Goal: Task Accomplishment & Management: Use online tool/utility

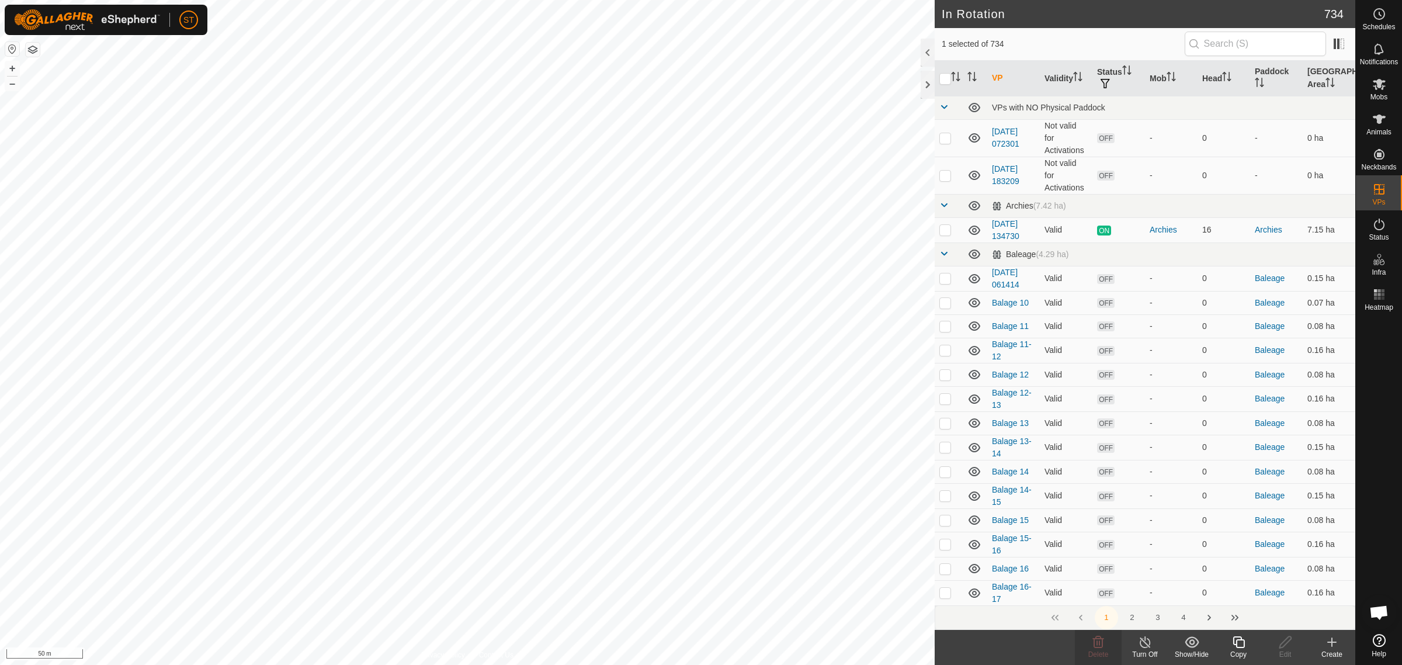
click at [1232, 649] on div "Copy" at bounding box center [1238, 647] width 47 height 35
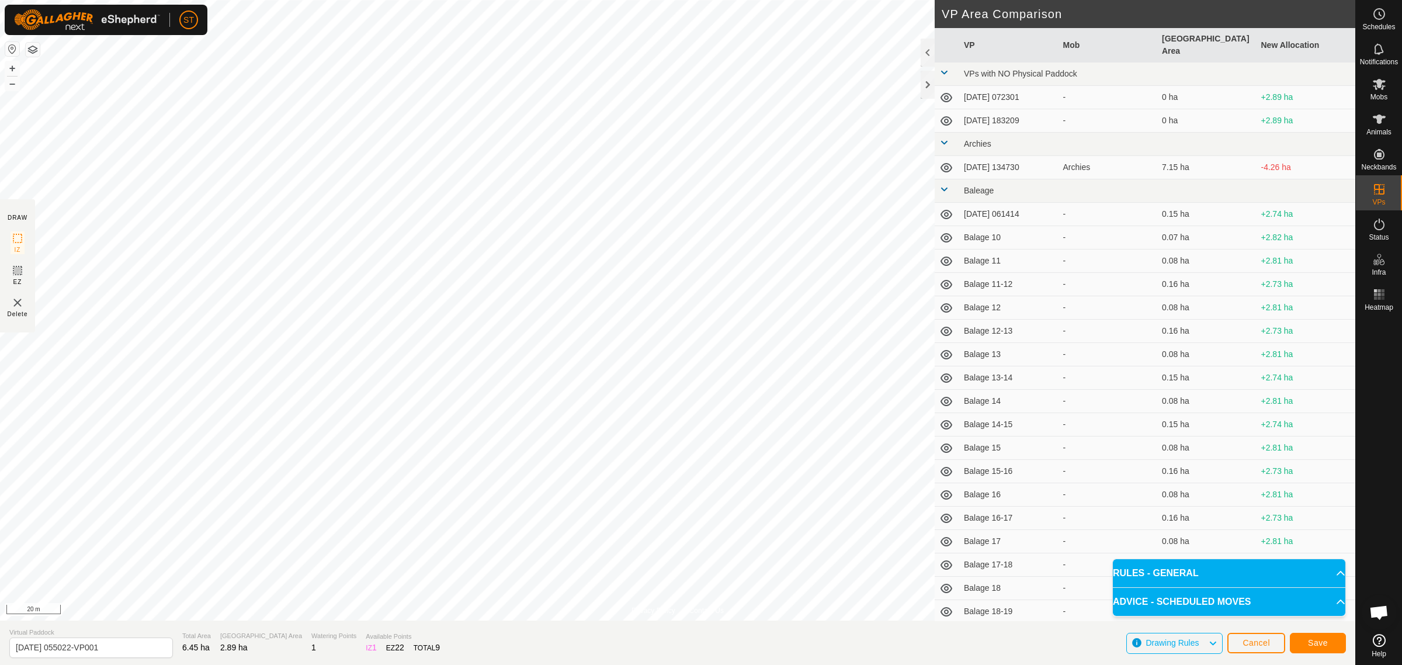
click at [443, 0] on html "ST Schedules Notifications Mobs Animals Neckbands VPs Status Infra Heatmap Help…" at bounding box center [701, 332] width 1402 height 665
click at [1306, 644] on button "Save" at bounding box center [1317, 642] width 56 height 20
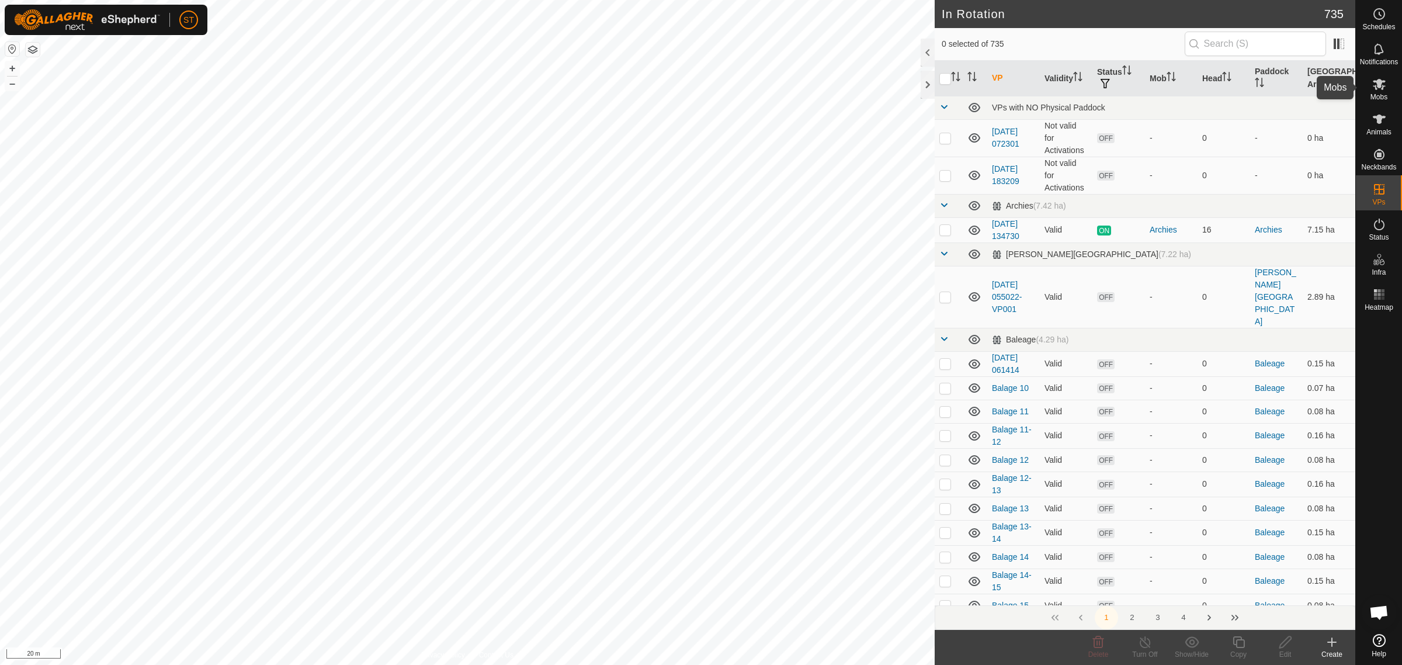
click at [1385, 86] on es-mob-svg-icon at bounding box center [1378, 84] width 21 height 19
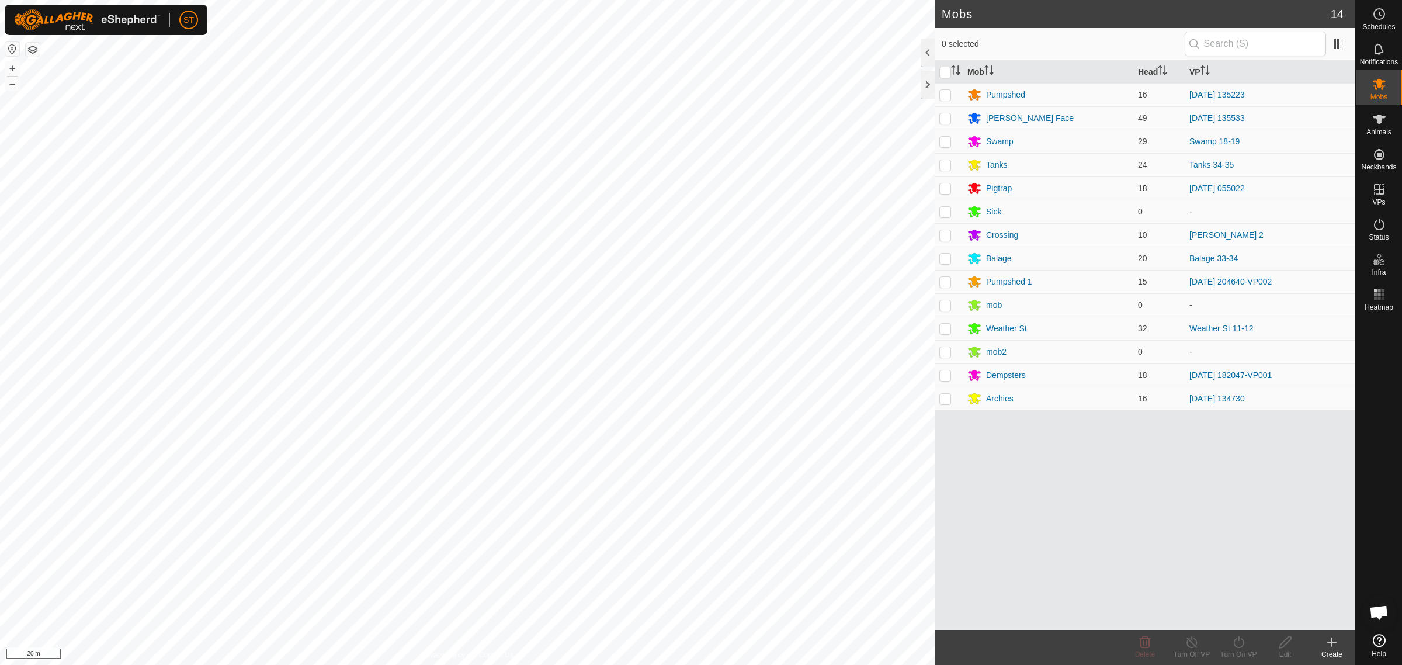
click at [990, 190] on div "Pigtrap" at bounding box center [999, 188] width 26 height 12
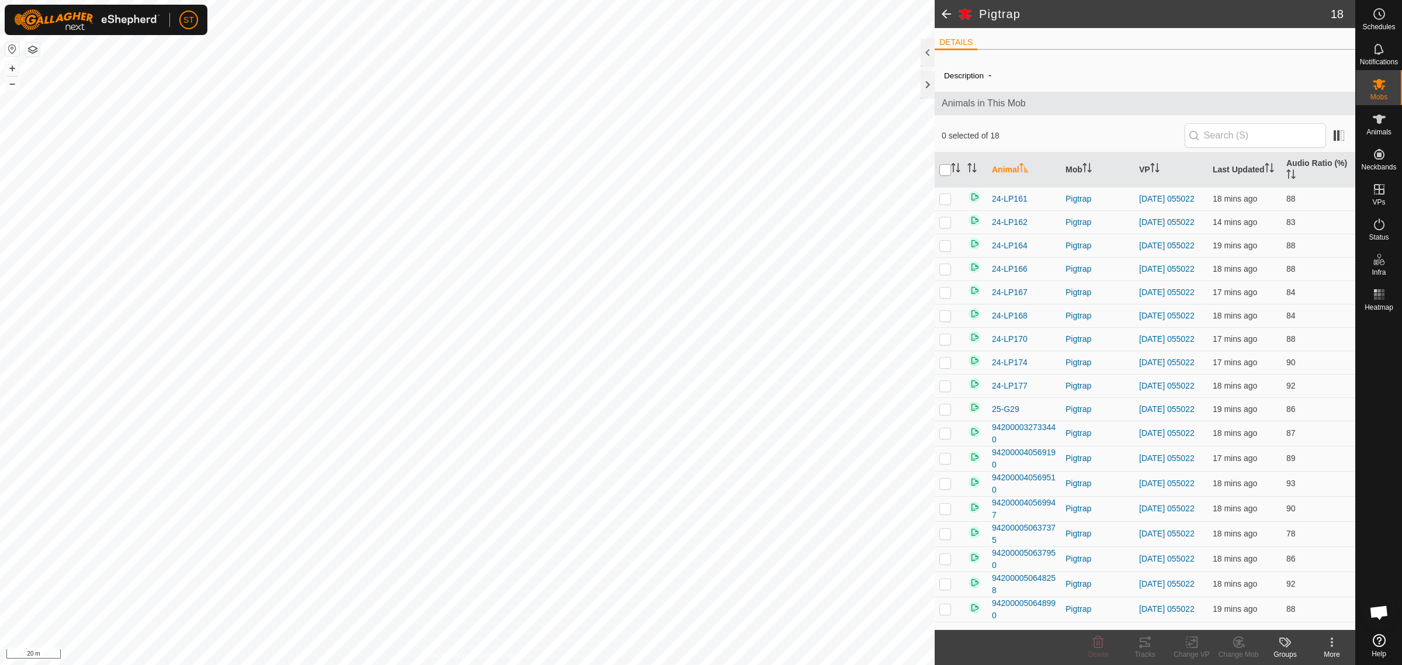
click at [941, 168] on input "checkbox" at bounding box center [945, 170] width 12 height 12
checkbox input "true"
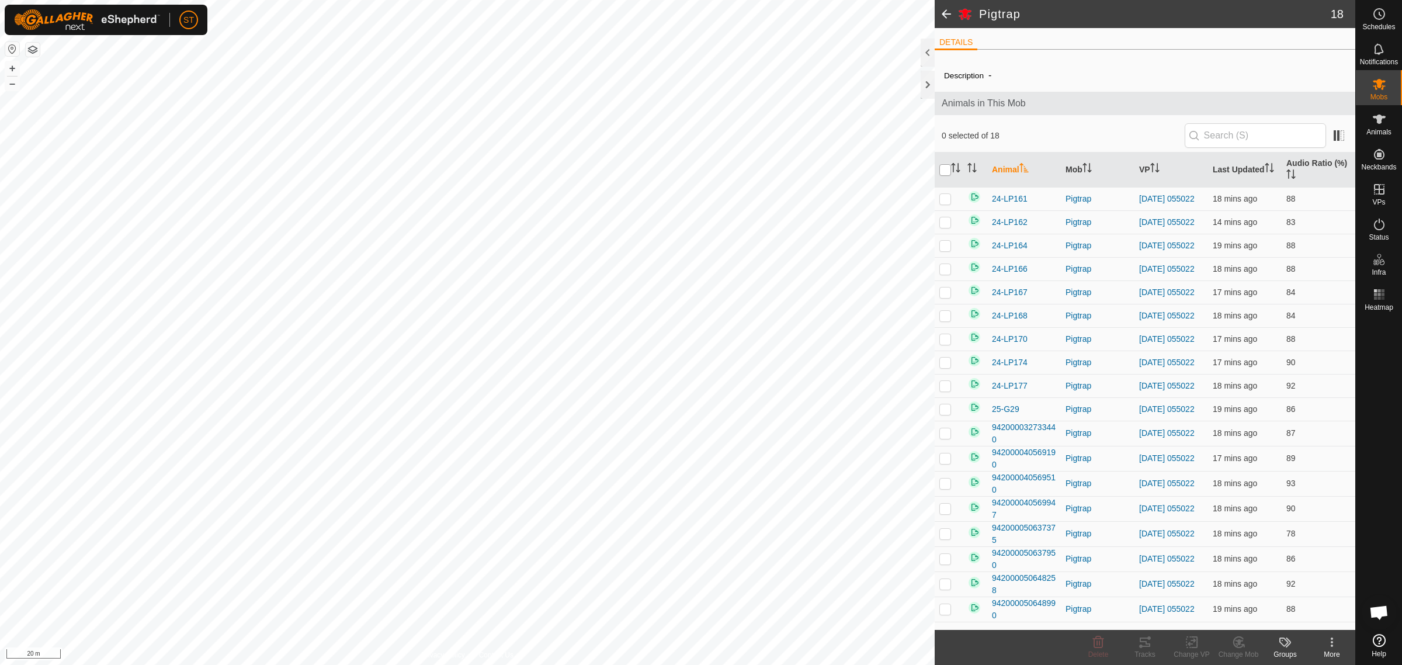
checkbox input "true"
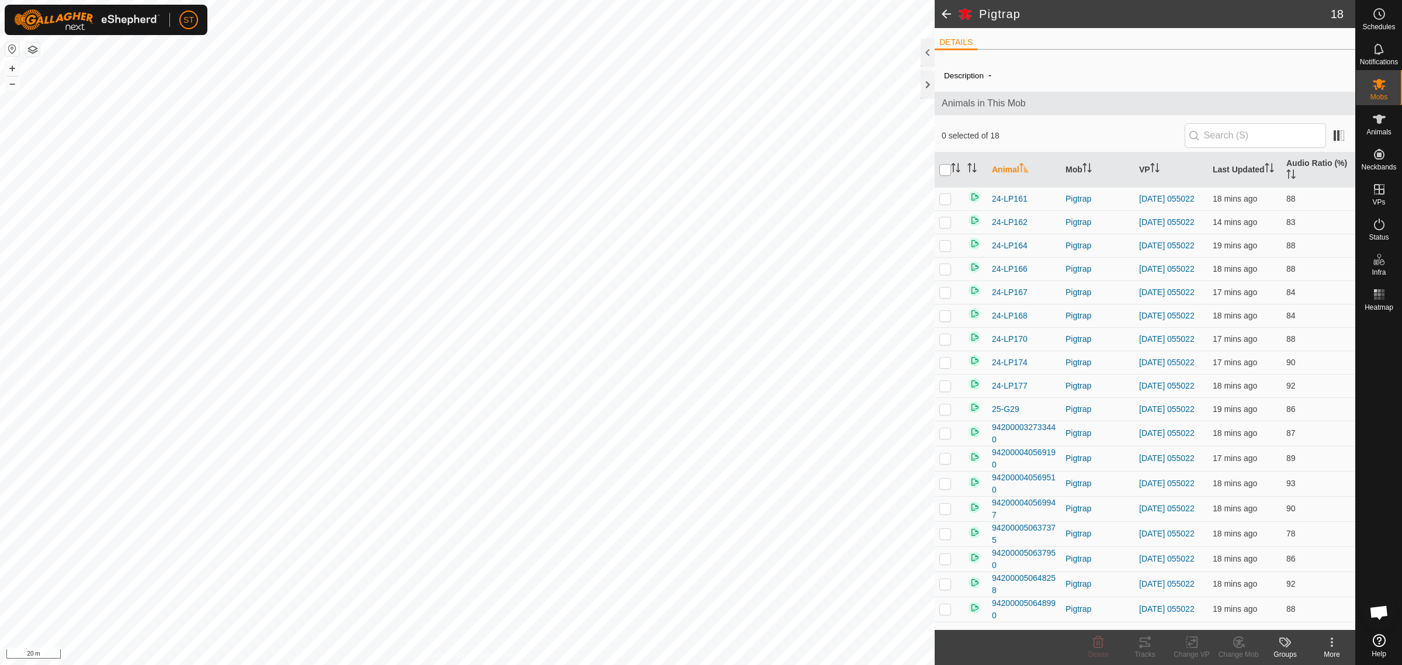
checkbox input "true"
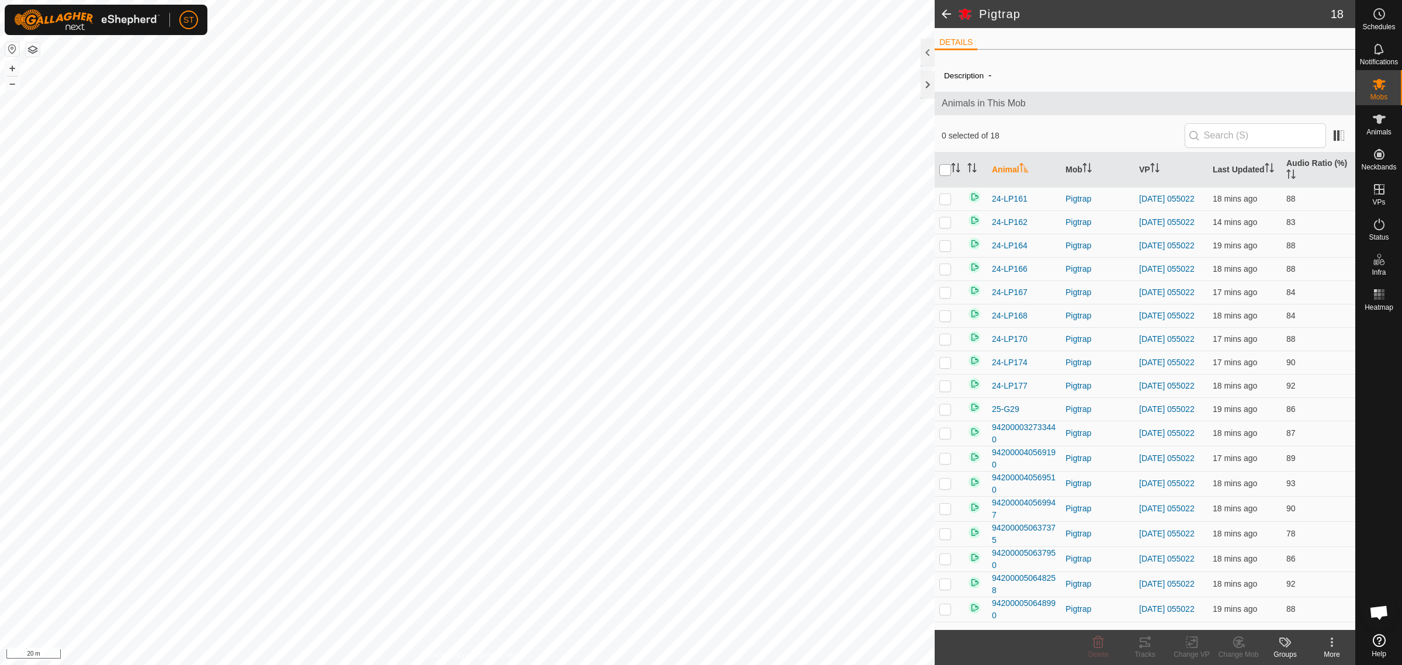
checkbox input "true"
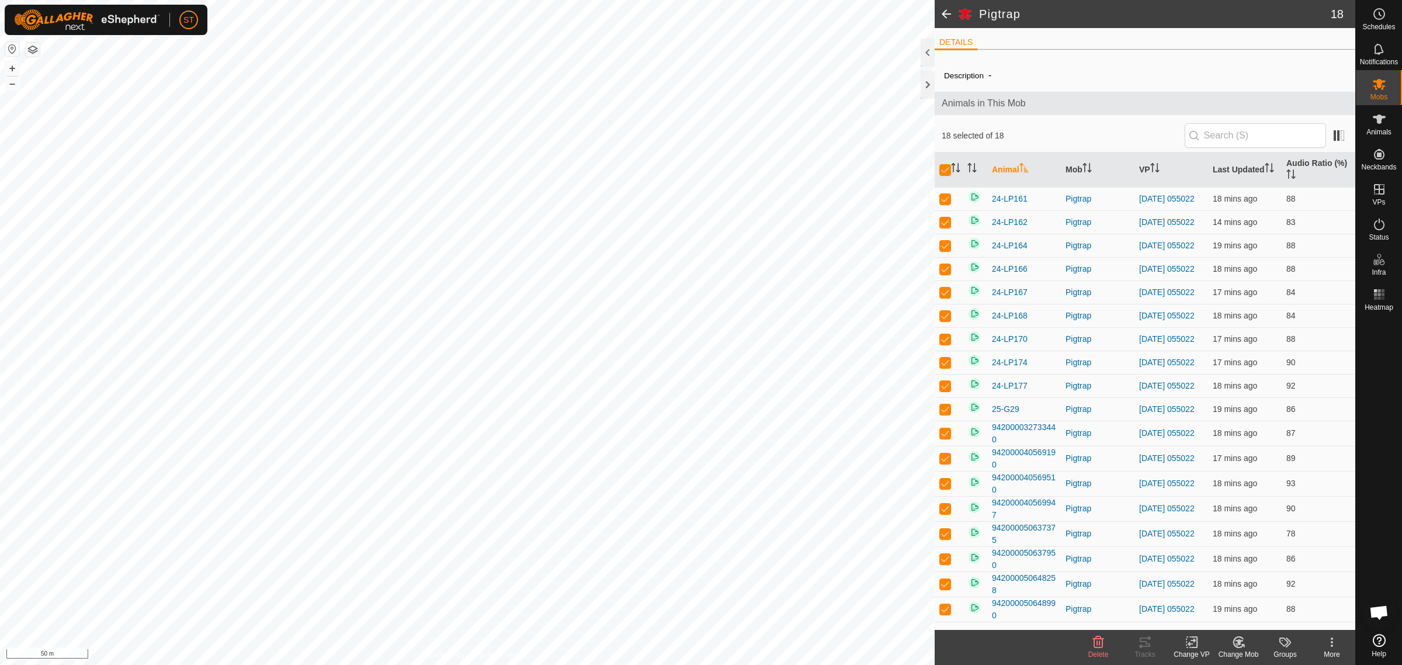
click at [1195, 645] on icon at bounding box center [1191, 642] width 15 height 14
click at [1212, 590] on link "Choose VP..." at bounding box center [1227, 591] width 116 height 23
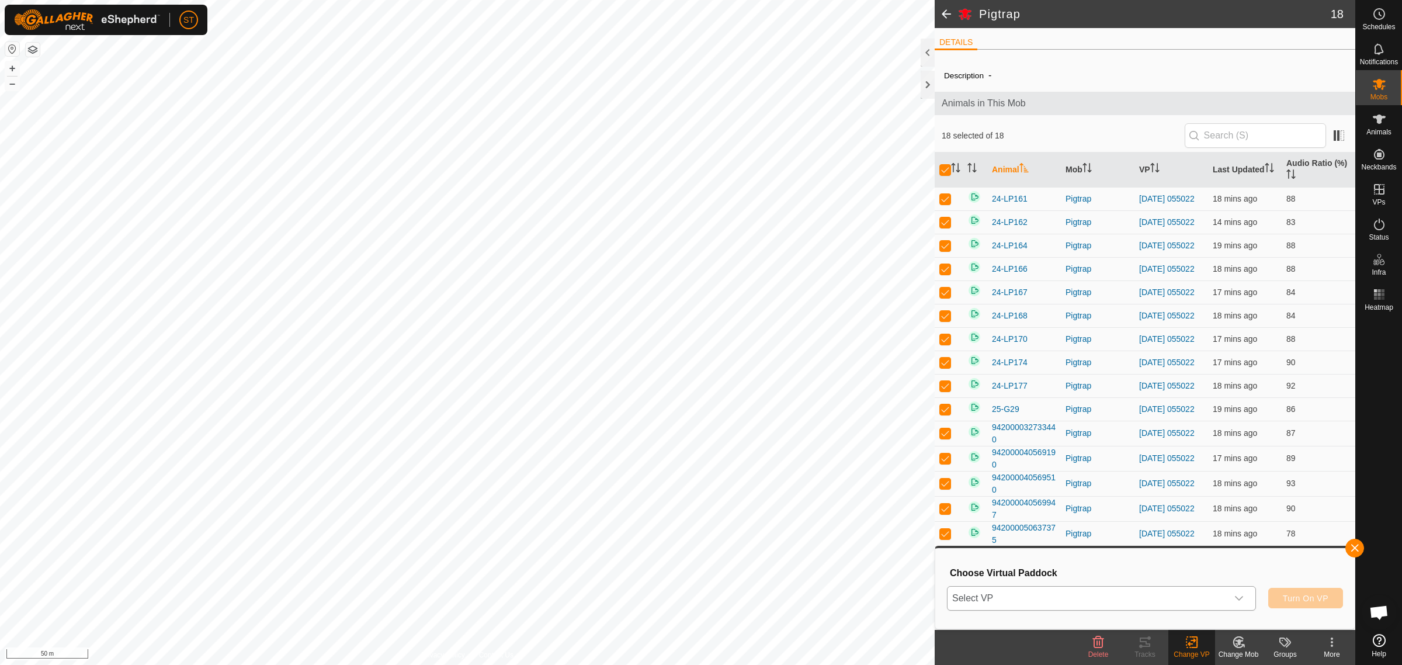
click at [1240, 599] on icon "dropdown trigger" at bounding box center [1238, 597] width 9 height 9
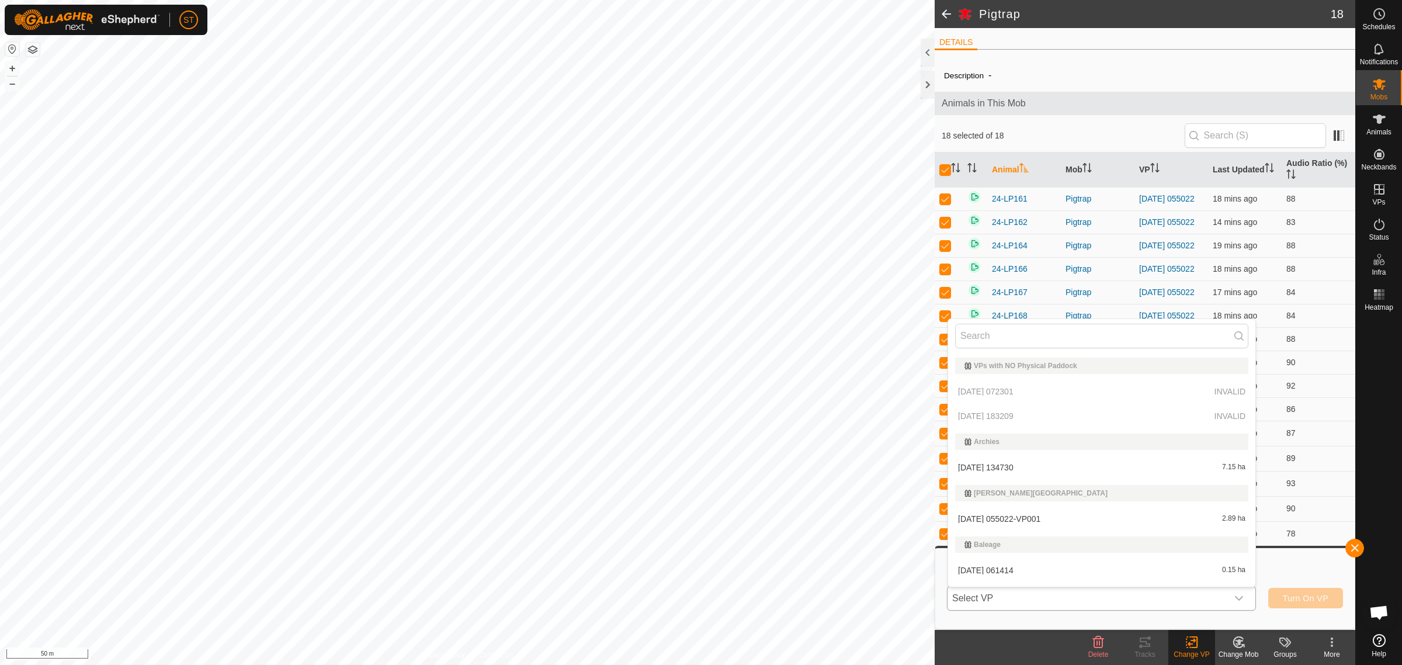
click at [1003, 517] on li "[DATE] 055022-VP001 2.89 ha" at bounding box center [1101, 518] width 307 height 23
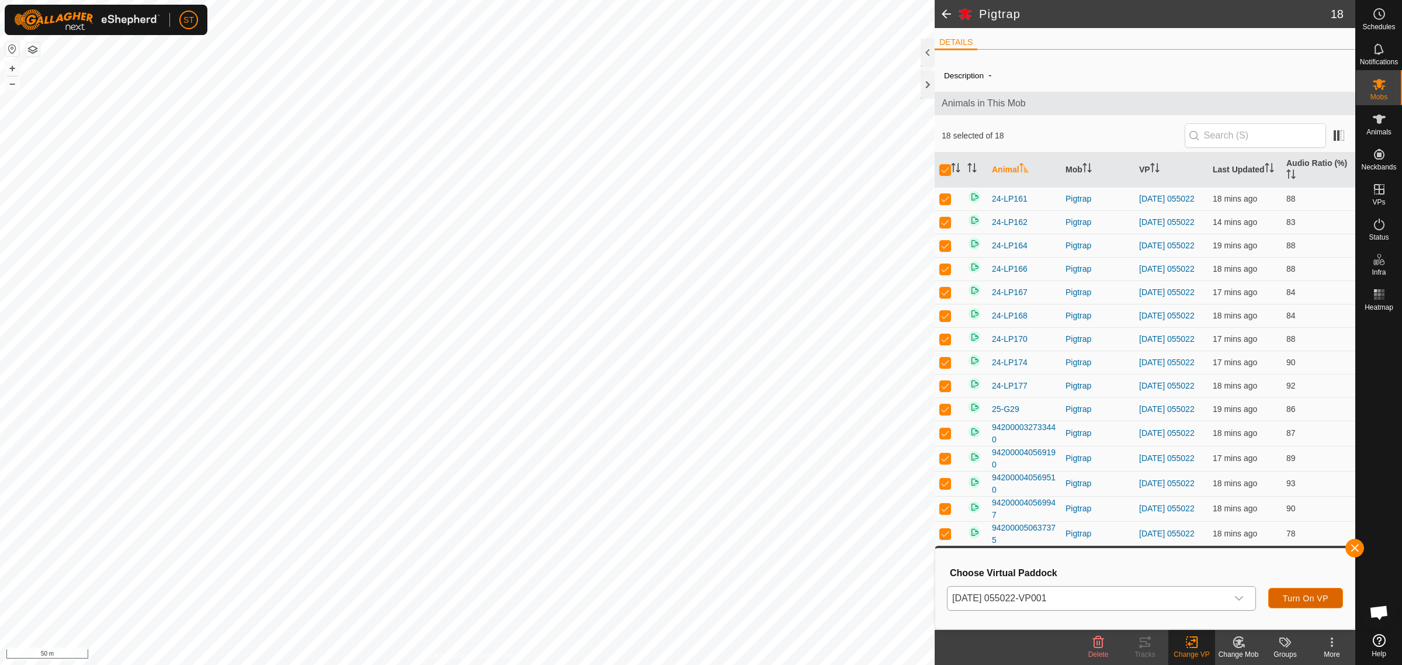
click at [1291, 599] on span "Turn On VP" at bounding box center [1305, 597] width 46 height 9
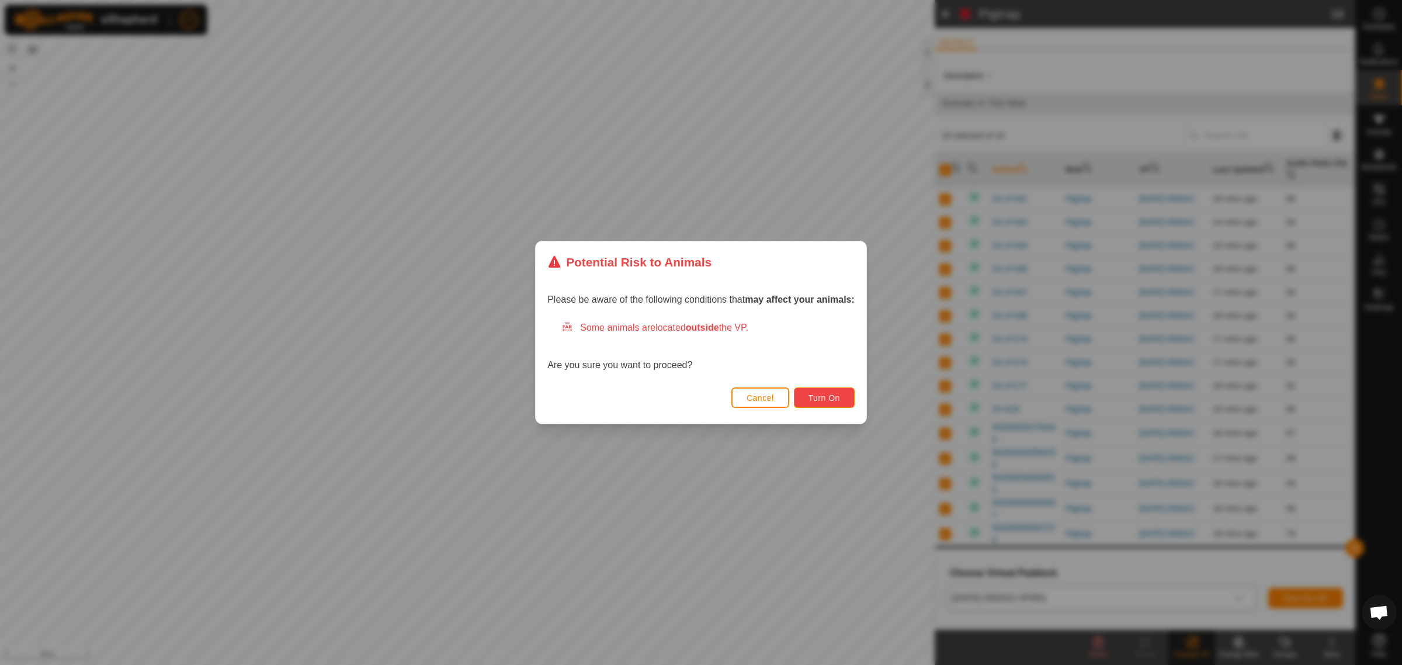
click at [842, 395] on button "Turn On" at bounding box center [824, 397] width 61 height 20
